Goal: Check status: Check status

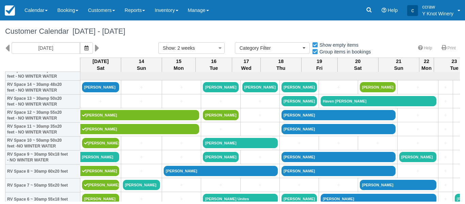
select select
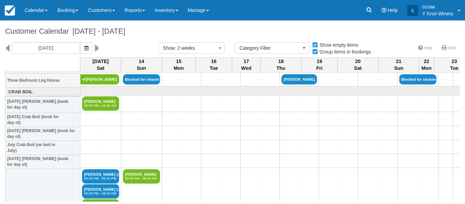
scroll to position [867, 0]
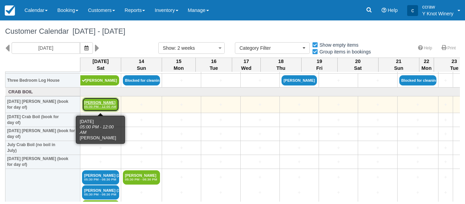
click at [98, 99] on link "[PERSON_NAME] 05:00 PM - 12:00 AM" at bounding box center [100, 104] width 37 height 14
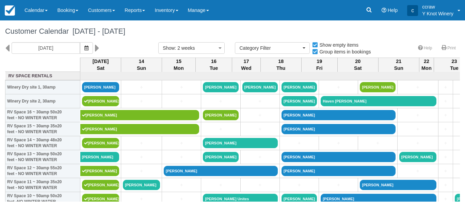
select select
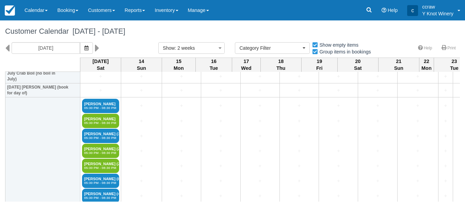
scroll to position [939, 0]
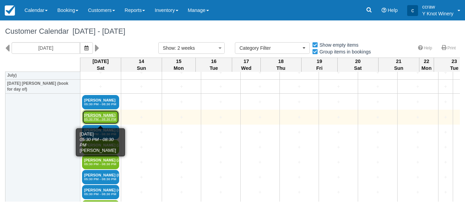
click at [97, 113] on link "Paula Simerly 05:30 PM - 08:30 PM" at bounding box center [100, 117] width 37 height 14
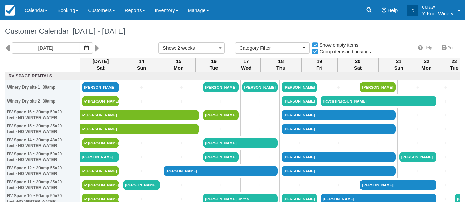
select select
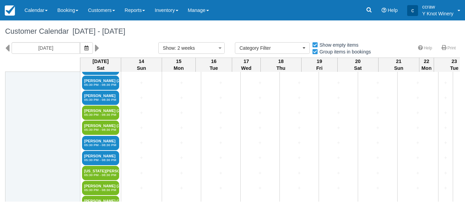
scroll to position [1365, 0]
click at [26, 14] on link "Calendar" at bounding box center [36, 10] width 33 height 20
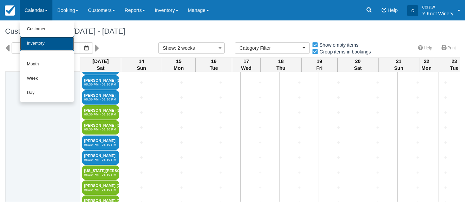
click at [28, 43] on link "Inventory" at bounding box center [47, 43] width 54 height 14
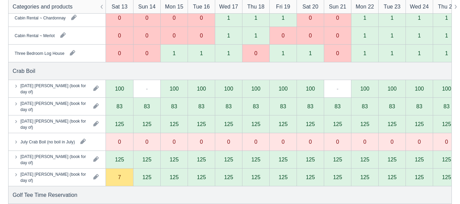
scroll to position [1191, 0]
